Goal: Navigation & Orientation: Find specific page/section

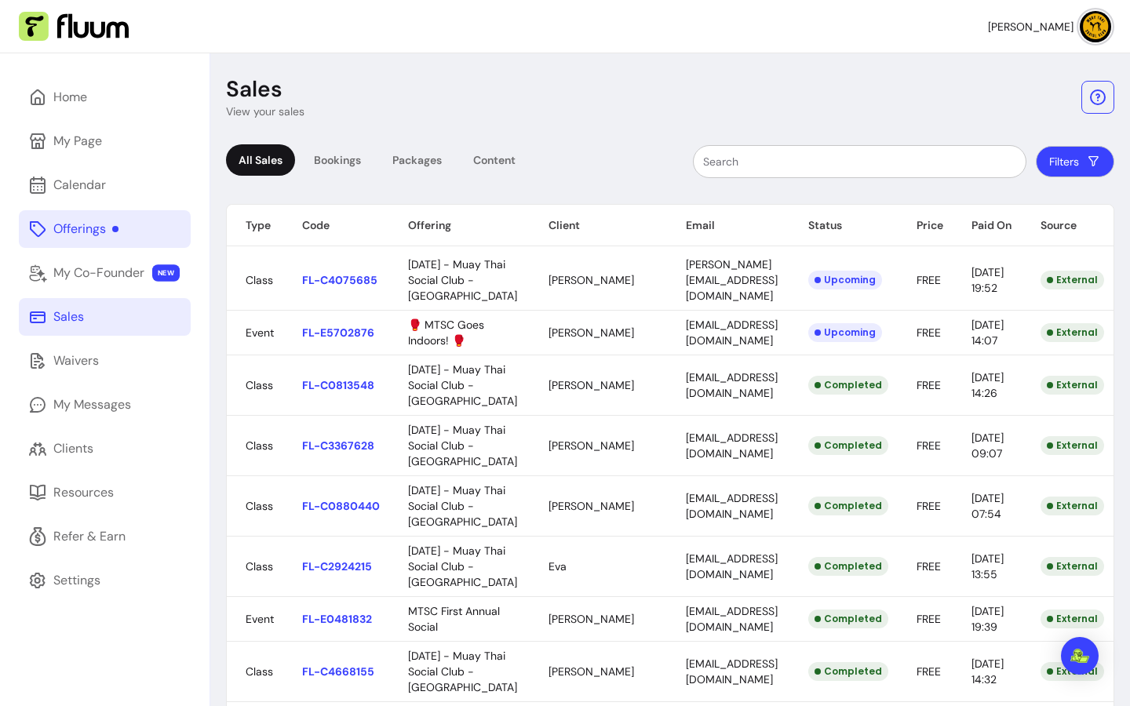
click at [122, 228] on link "Offerings" at bounding box center [105, 229] width 172 height 38
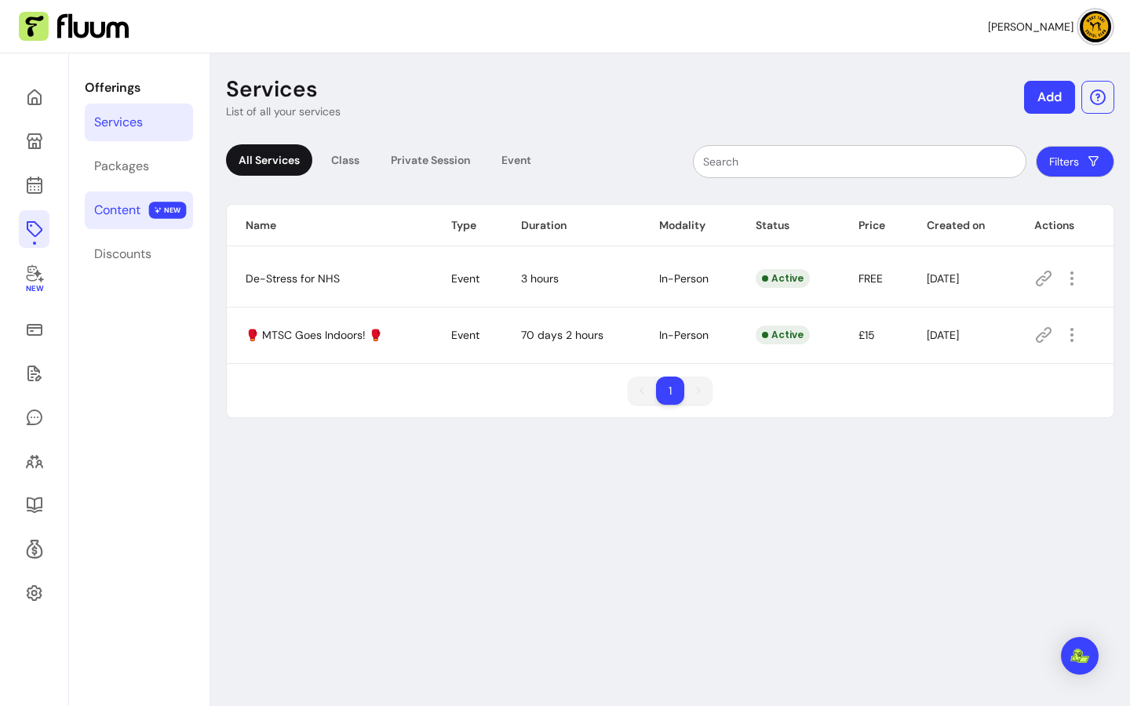
click at [125, 226] on link "Content NEW" at bounding box center [139, 210] width 108 height 38
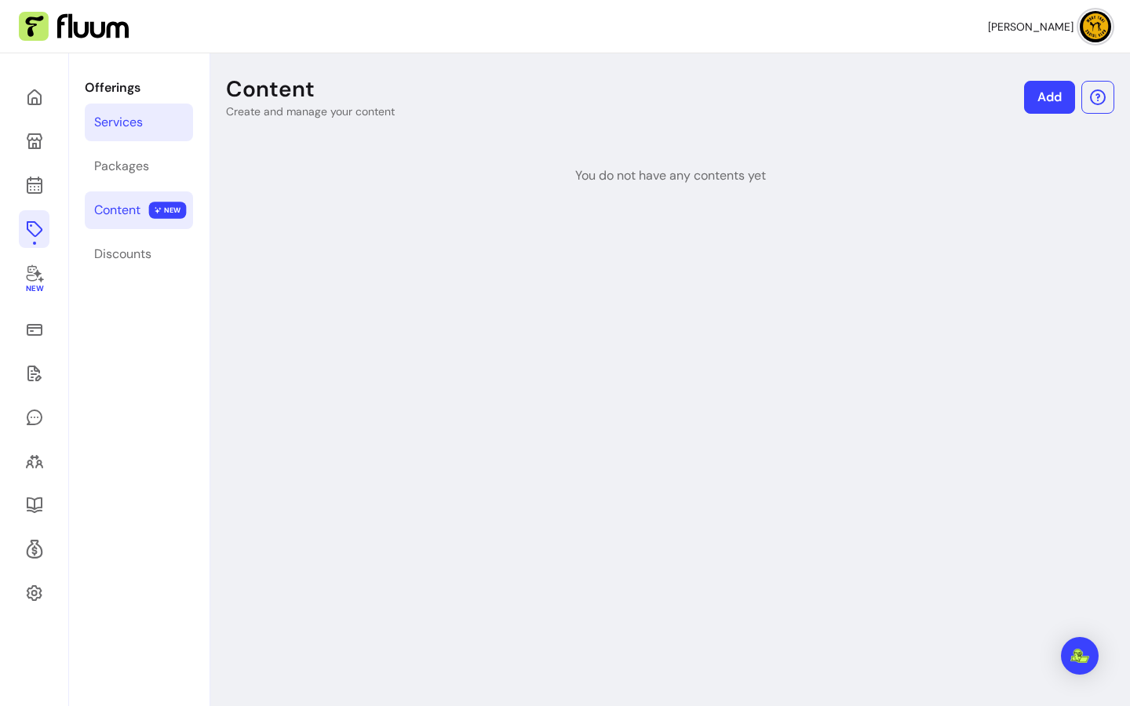
click at [155, 111] on link "Services" at bounding box center [139, 123] width 108 height 38
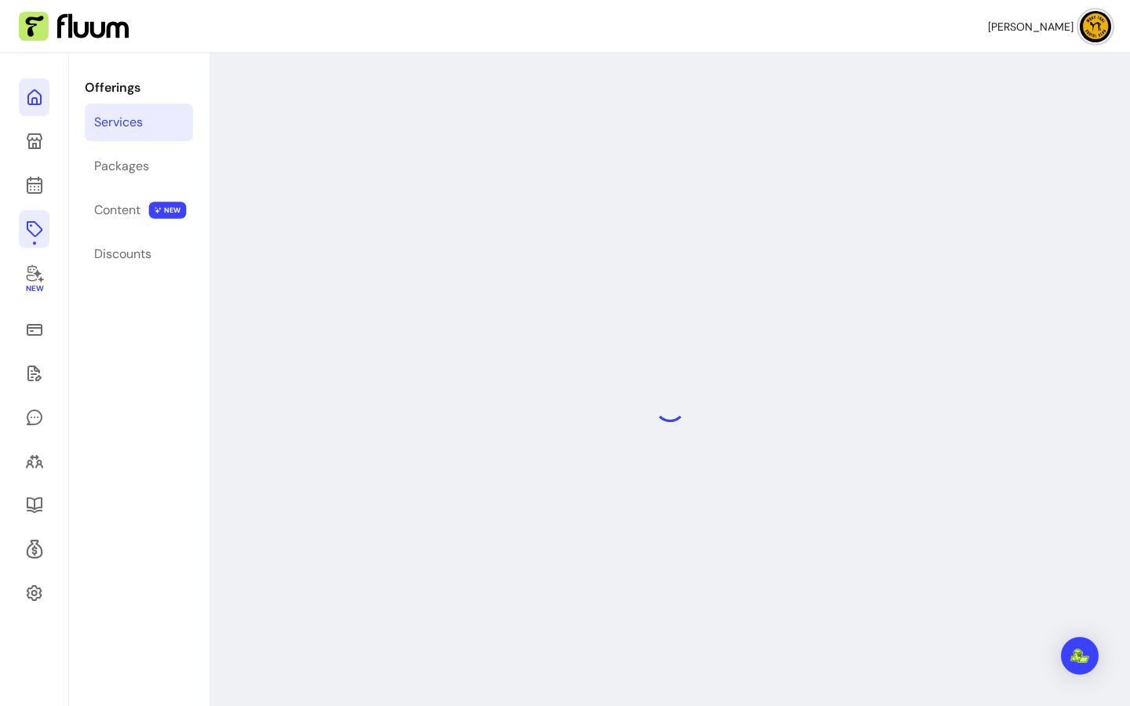
click at [36, 98] on icon at bounding box center [159, 77] width 266 height 224
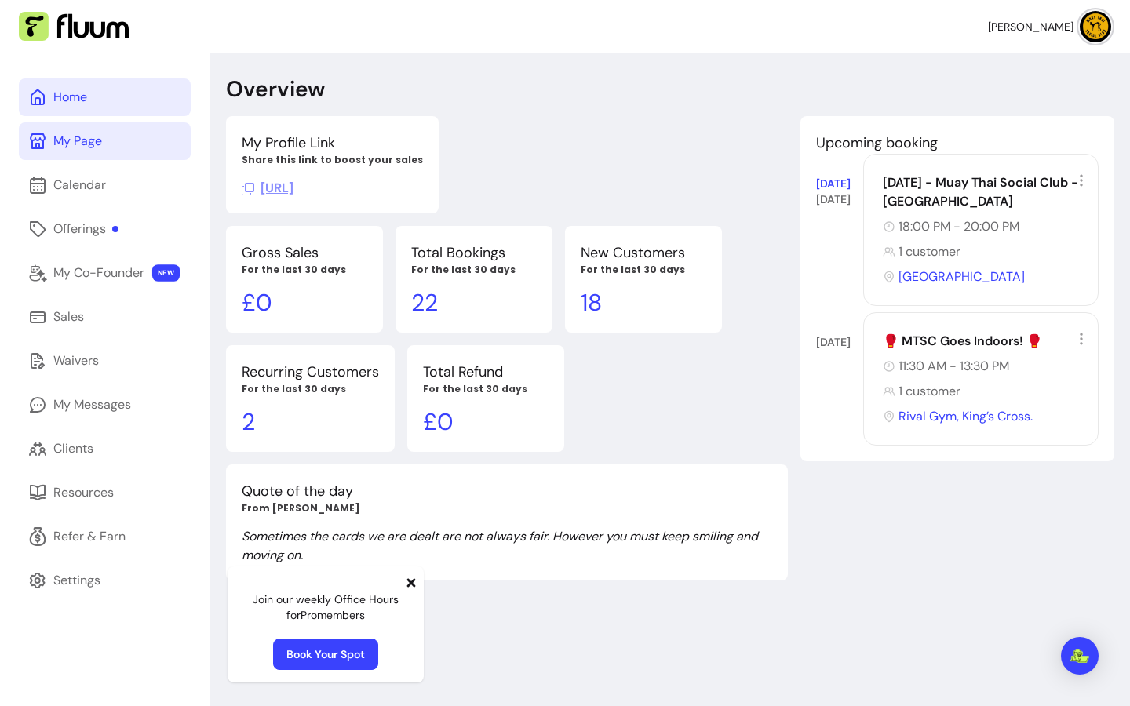
click at [59, 140] on div "My Page" at bounding box center [77, 141] width 49 height 19
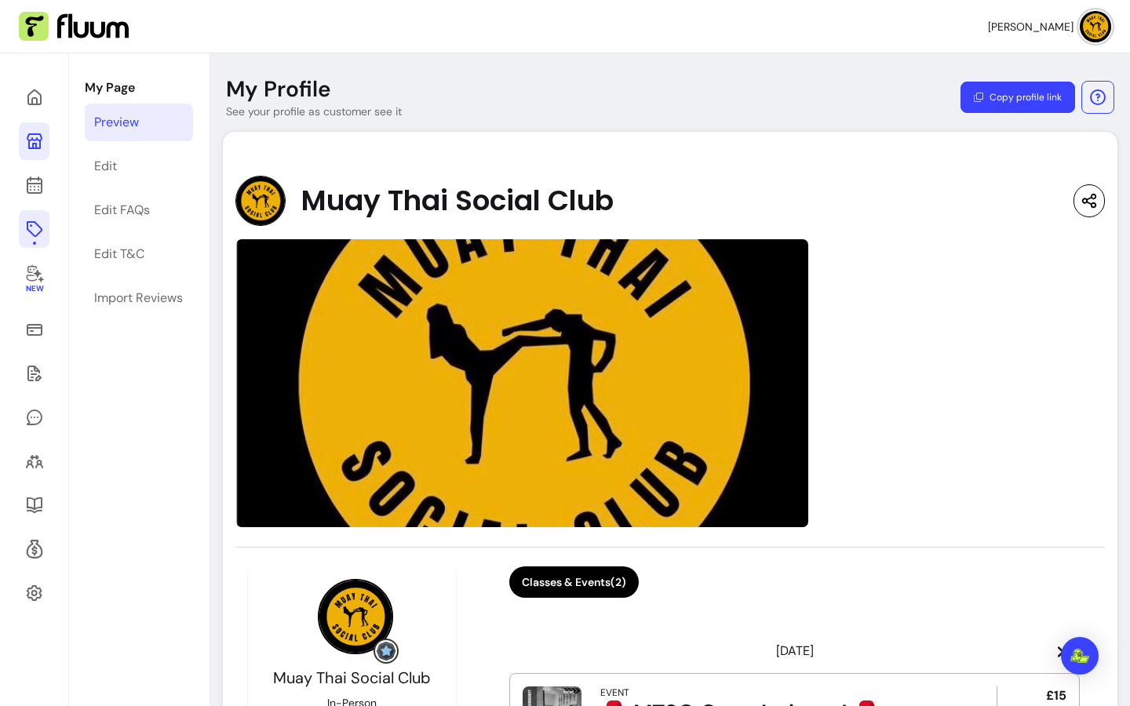
click at [37, 234] on icon at bounding box center [34, 229] width 16 height 16
